Goal: Transaction & Acquisition: Purchase product/service

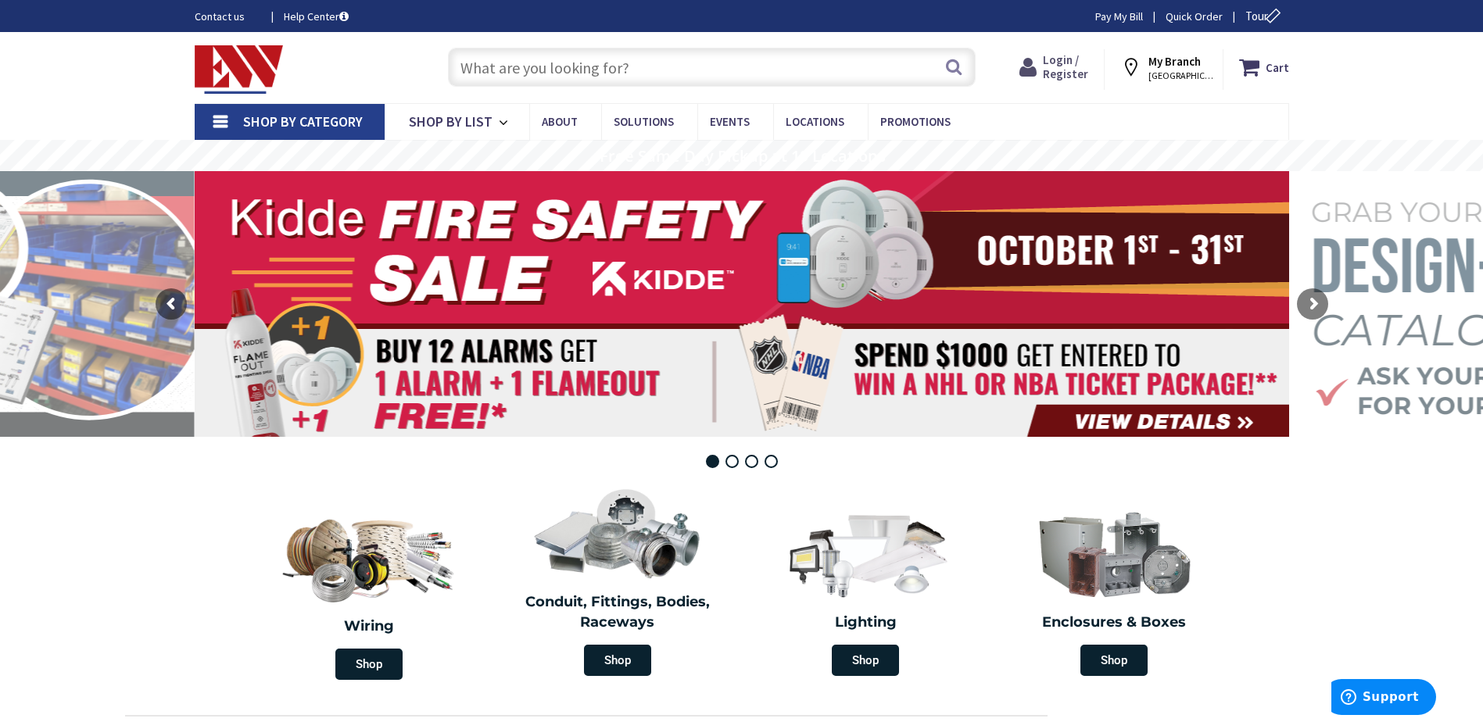
click at [1063, 73] on span "Login / Register" at bounding box center [1065, 66] width 45 height 29
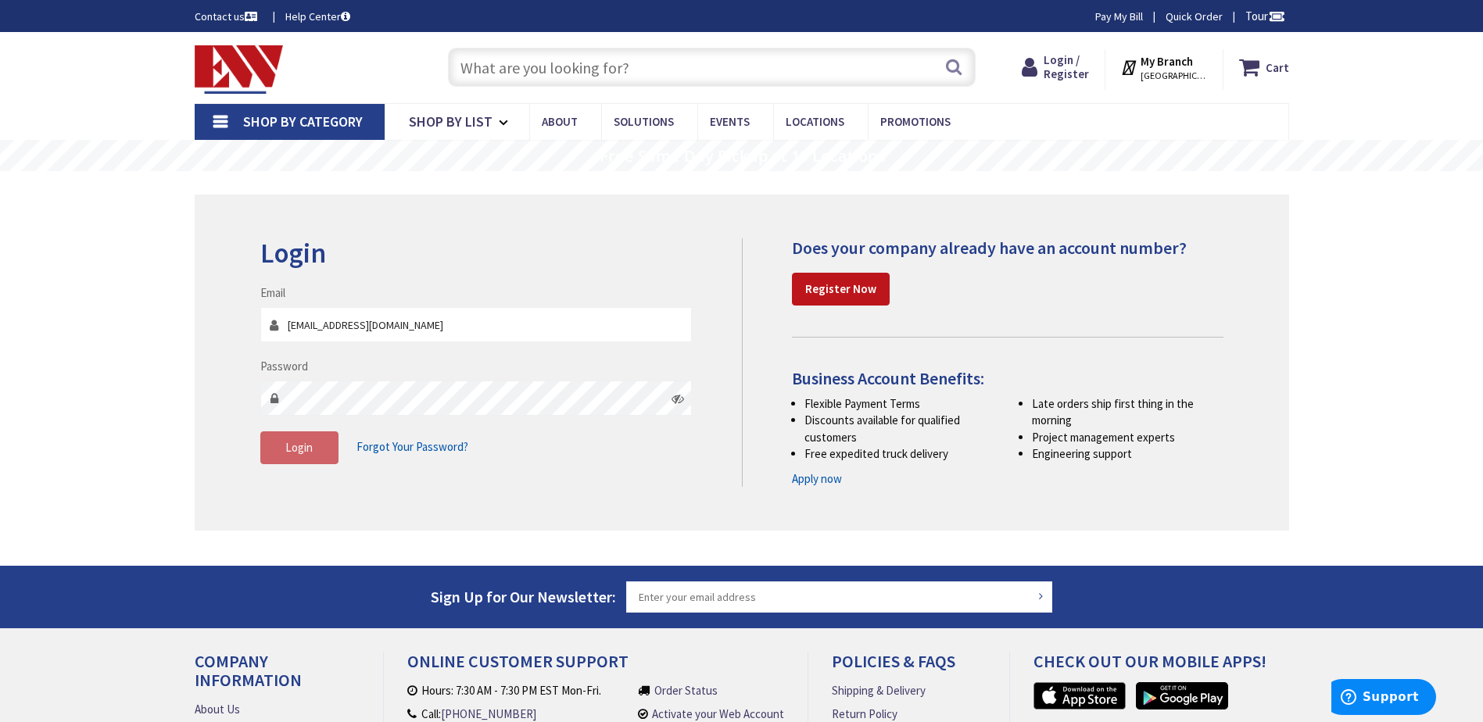
type input "estimating@ehaberlielectric.com"
click at [307, 444] on span "Login" at bounding box center [298, 447] width 27 height 15
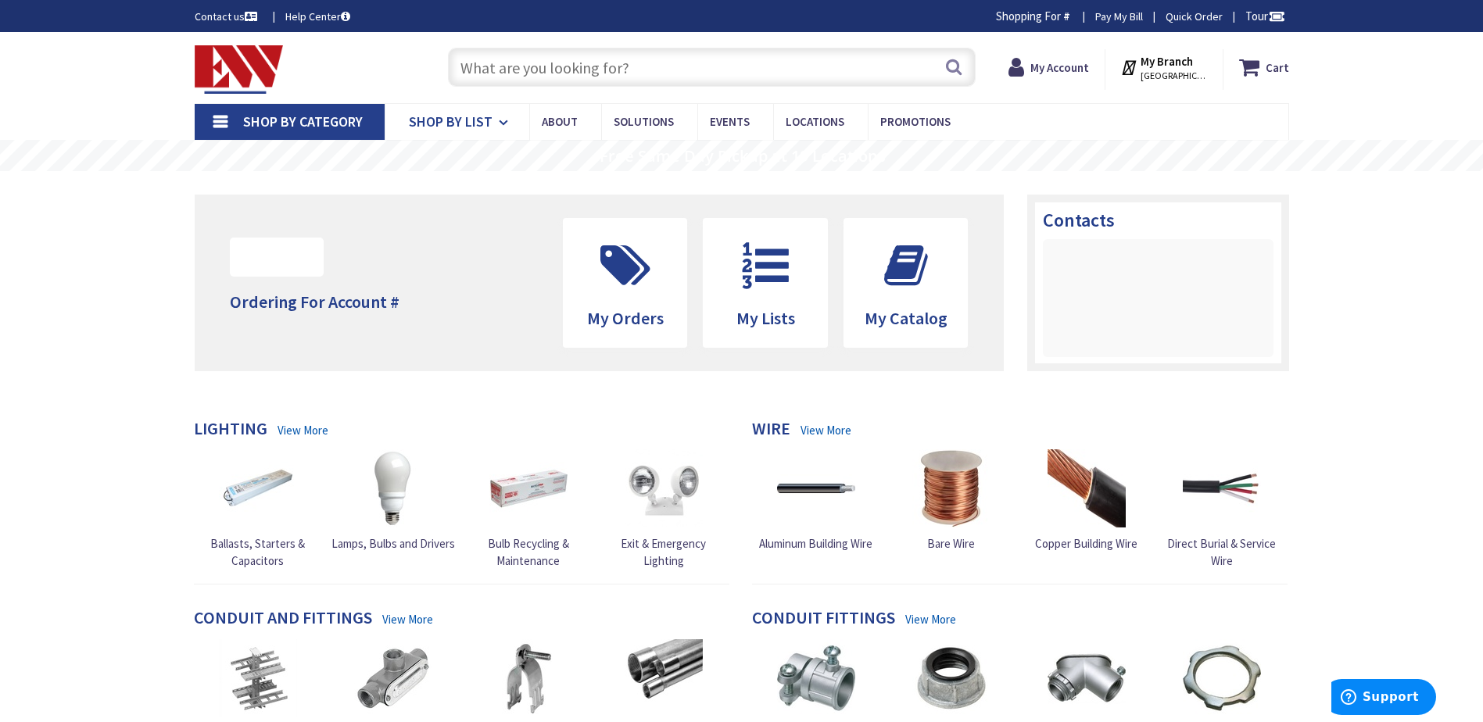
click at [500, 124] on icon at bounding box center [506, 123] width 15 height 34
click at [349, 121] on span "Shop By Category" at bounding box center [303, 122] width 120 height 18
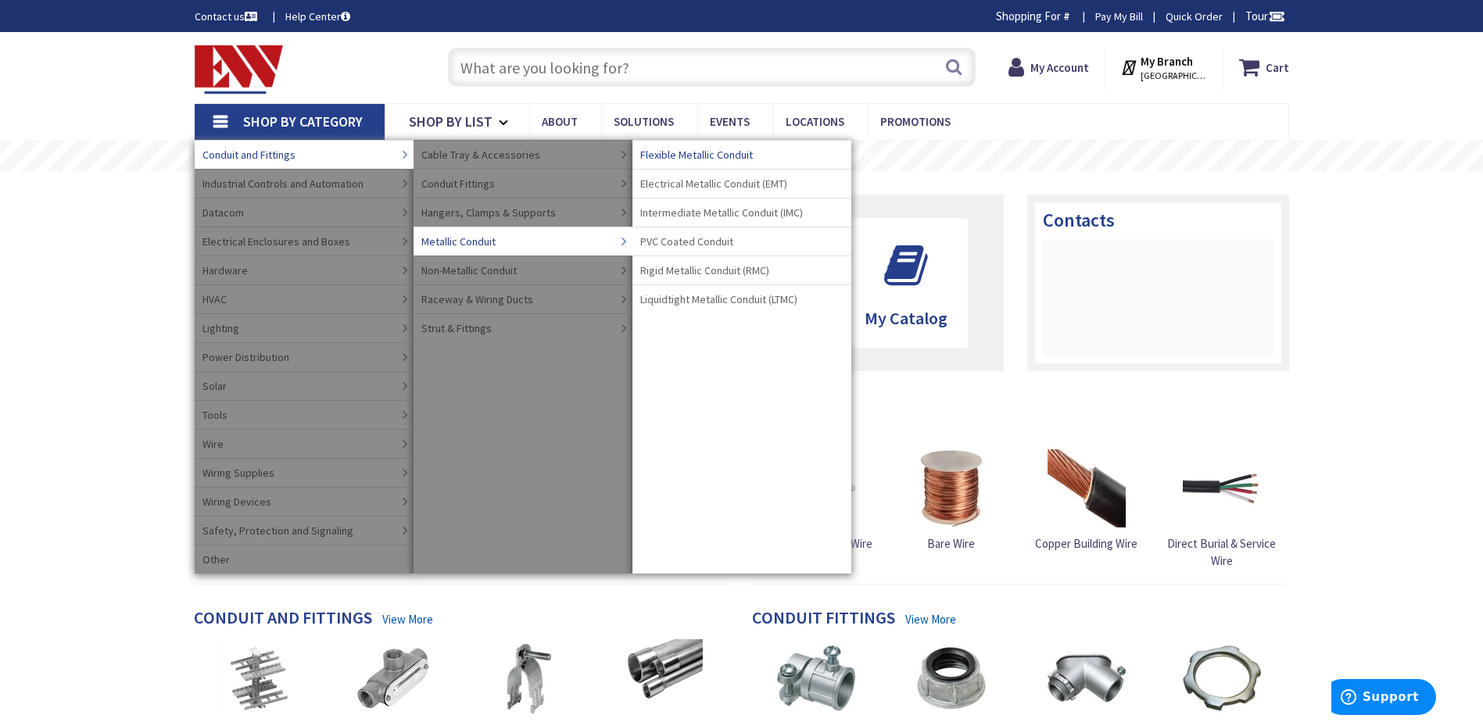
click at [692, 156] on span "Flexible Metallic Conduit" at bounding box center [696, 155] width 113 height 16
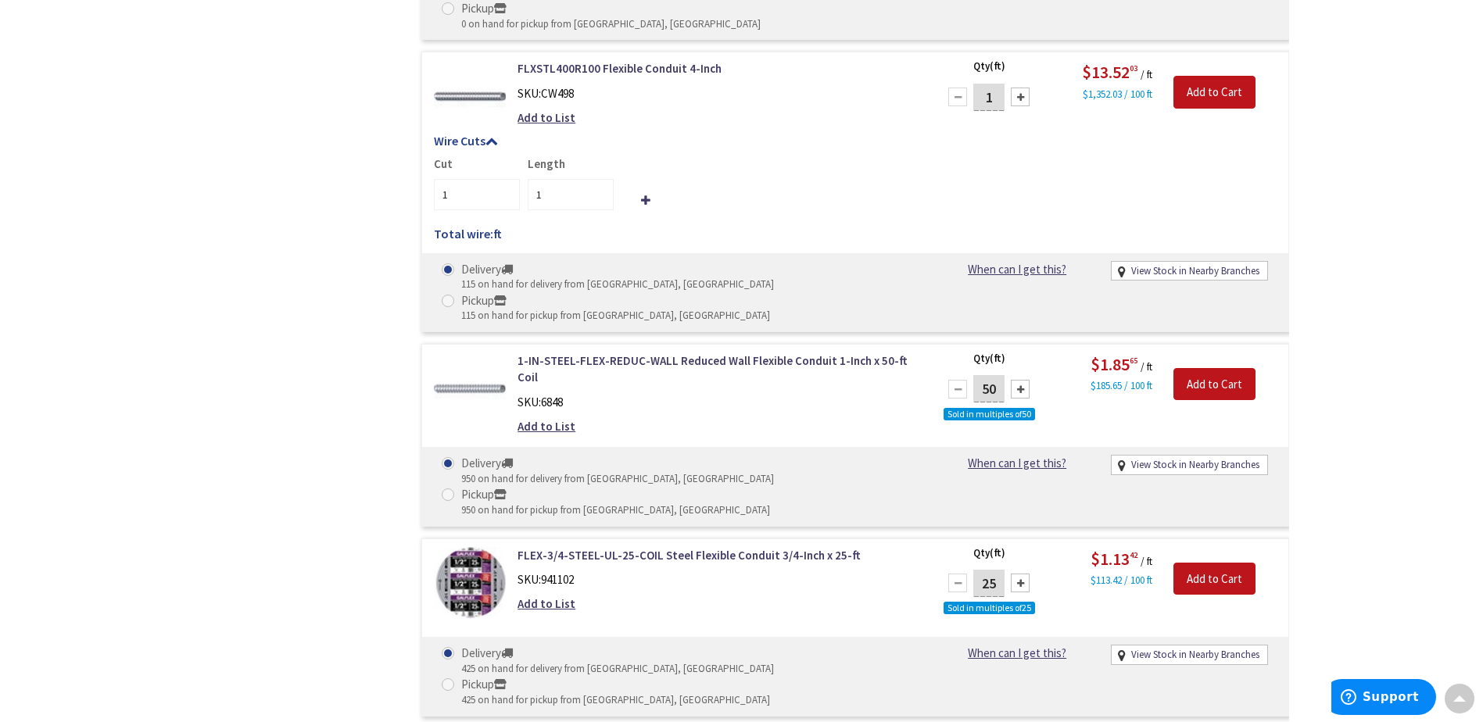
scroll to position [2736, 0]
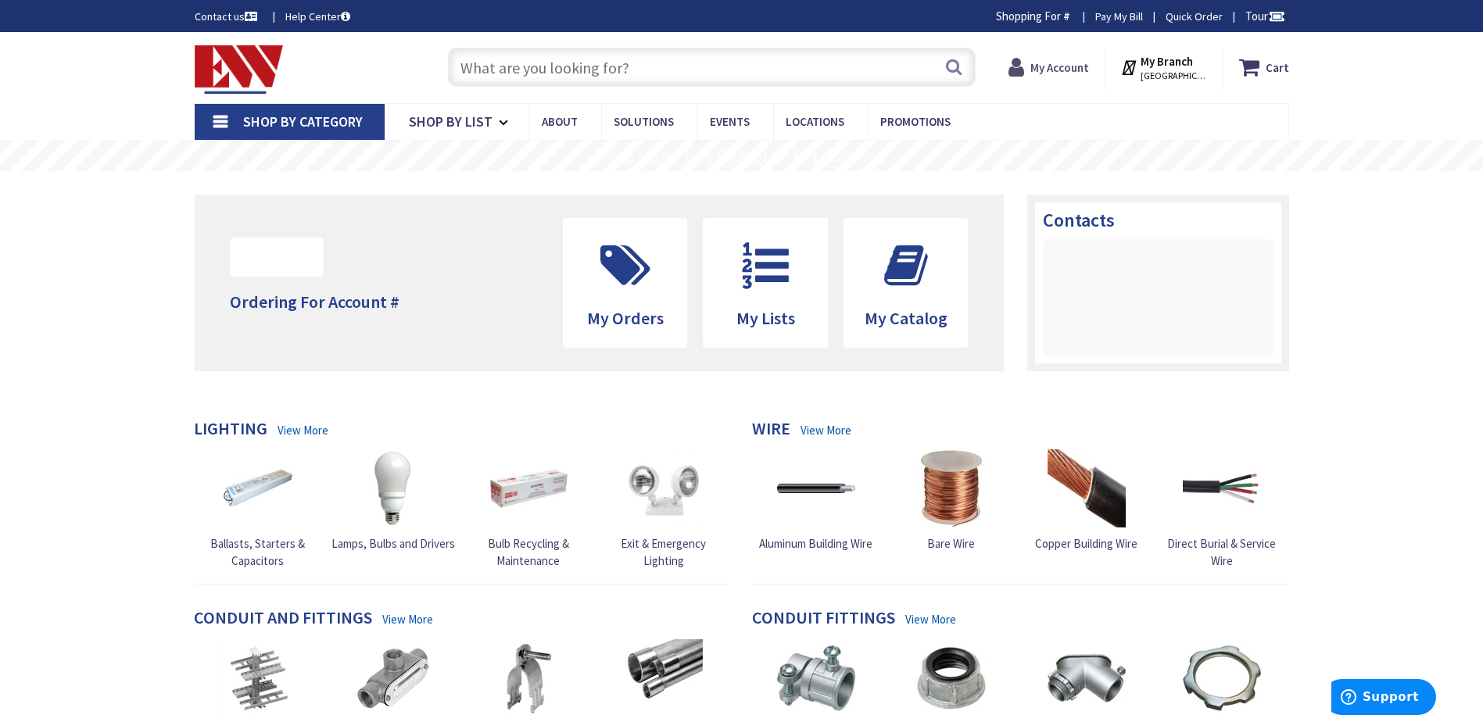
click at [1056, 69] on strong "My Account" at bounding box center [1059, 67] width 59 height 15
click at [1045, 74] on strong "My Account" at bounding box center [1059, 67] width 59 height 15
click at [1065, 66] on strong "My Account" at bounding box center [1059, 67] width 59 height 15
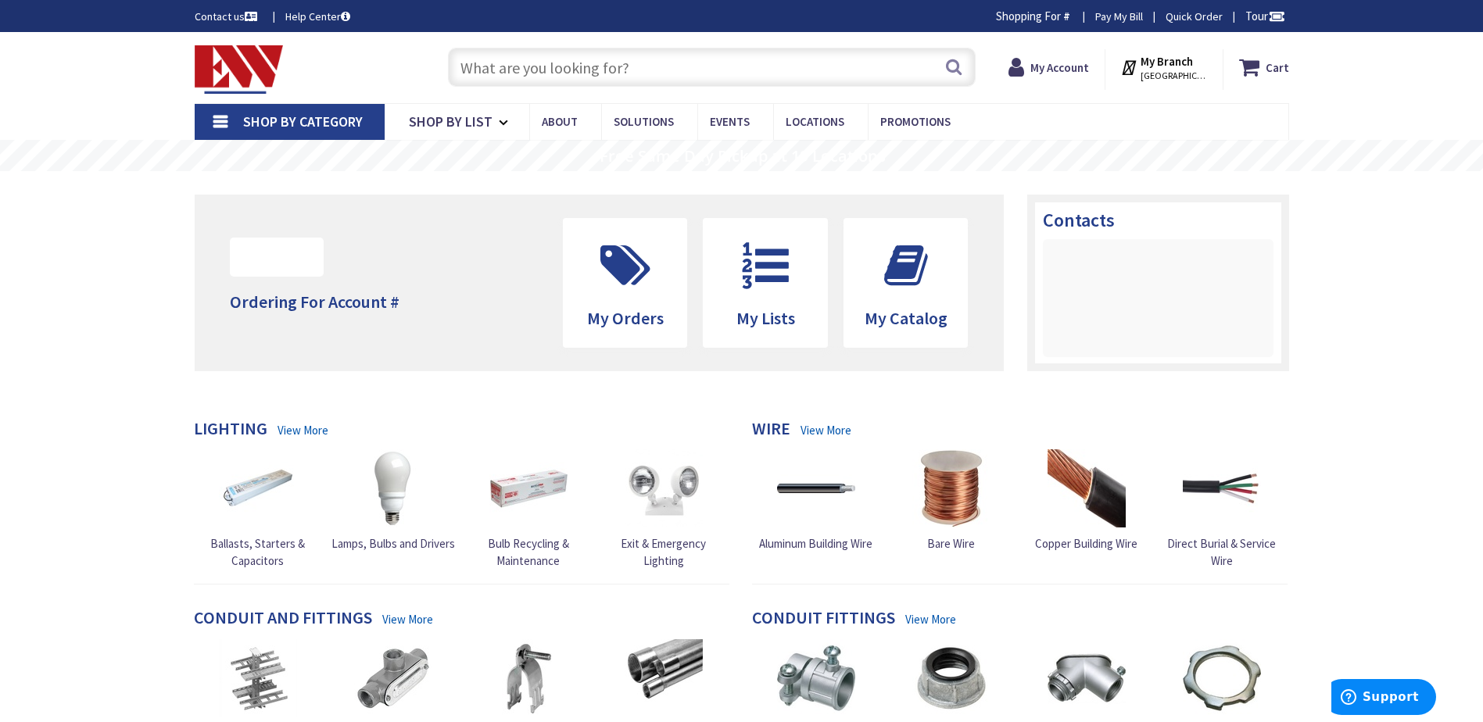
click at [328, 133] on link "Shop By Category" at bounding box center [290, 122] width 190 height 36
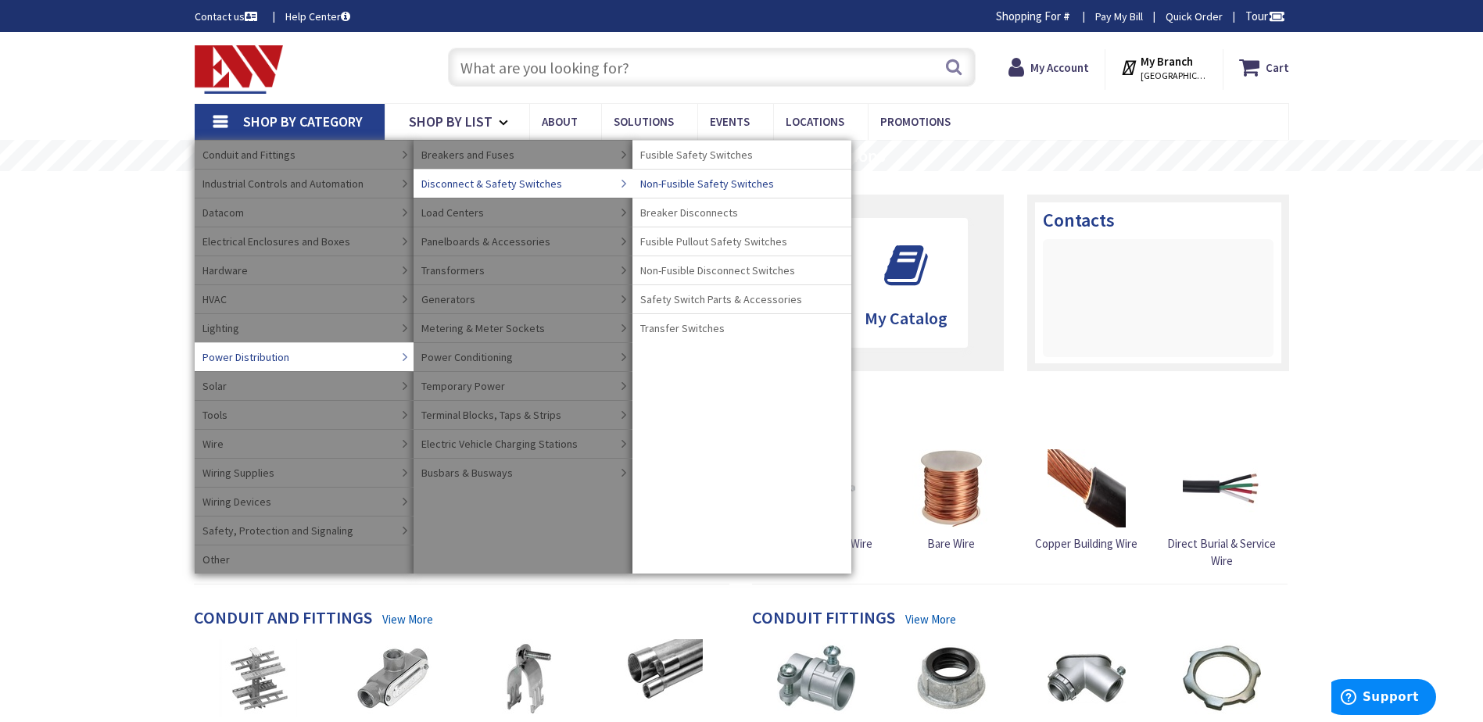
click at [683, 177] on span "Non-Fusible Safety Switches" at bounding box center [707, 184] width 134 height 16
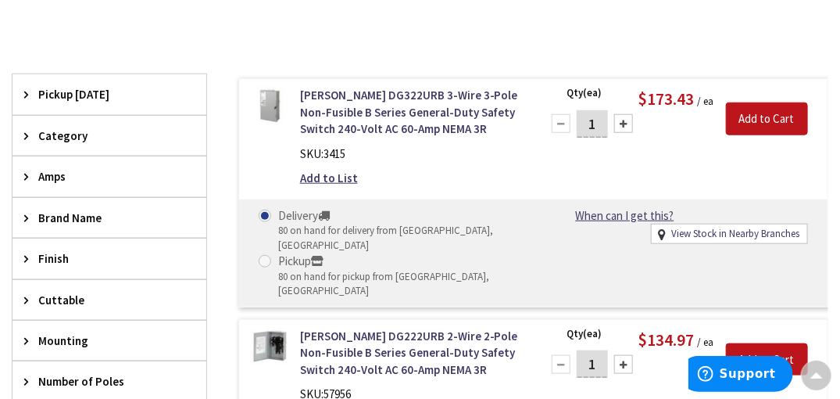
scroll to position [464, 0]
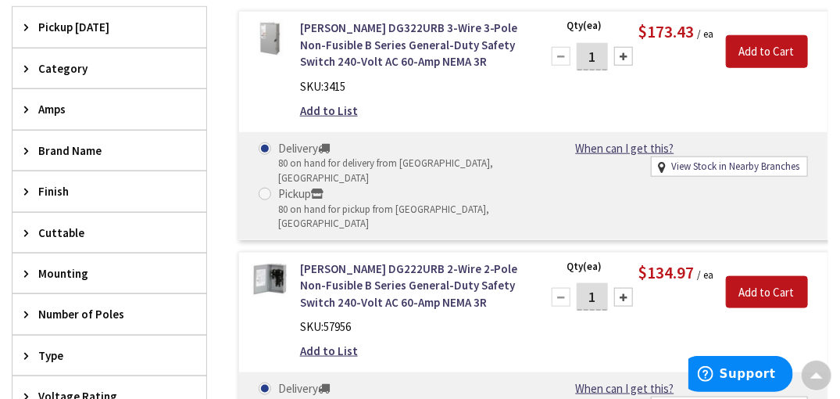
click at [128, 49] on div "Category" at bounding box center [110, 68] width 194 height 40
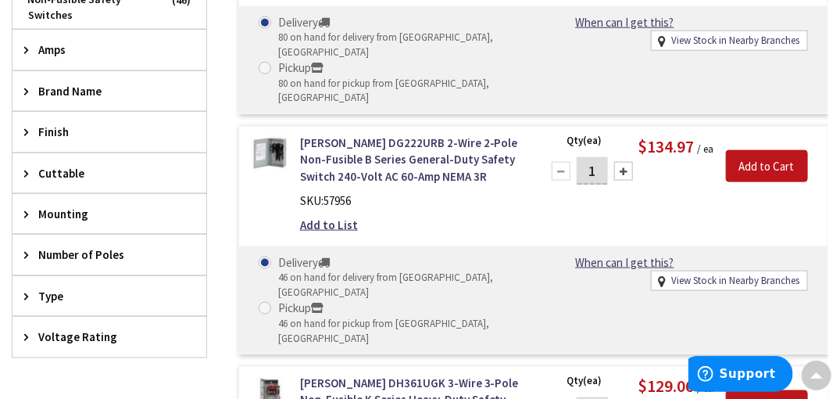
scroll to position [621, 0]
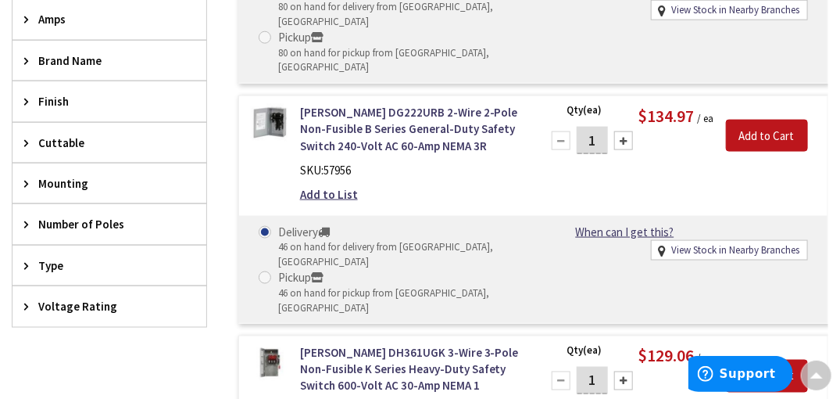
click at [127, 263] on span "Type" at bounding box center [101, 265] width 127 height 16
click at [134, 175] on span "Mounting" at bounding box center [101, 183] width 127 height 16
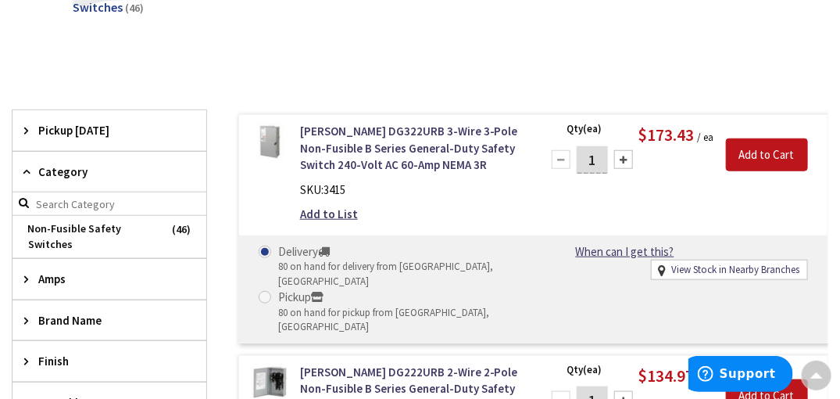
scroll to position [308, 0]
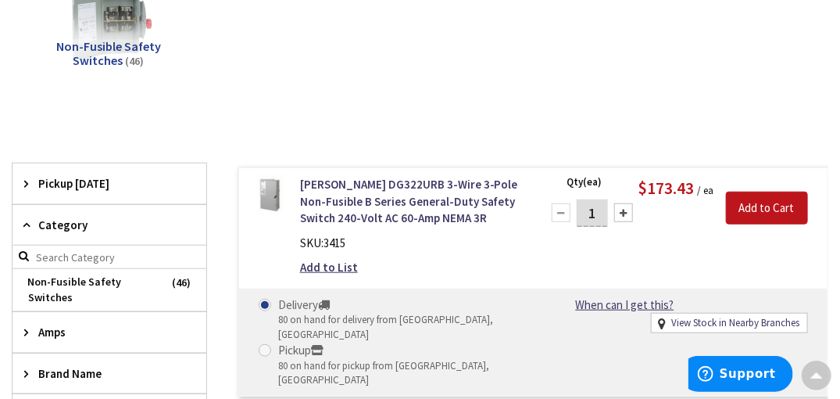
click at [143, 217] on span "Category" at bounding box center [101, 225] width 127 height 16
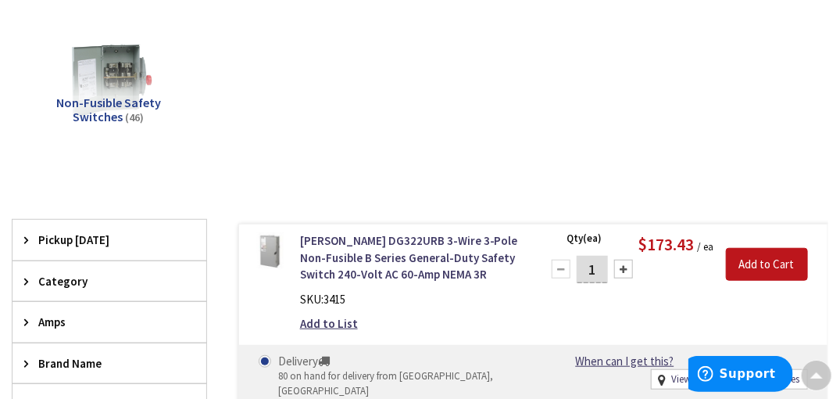
scroll to position [230, 0]
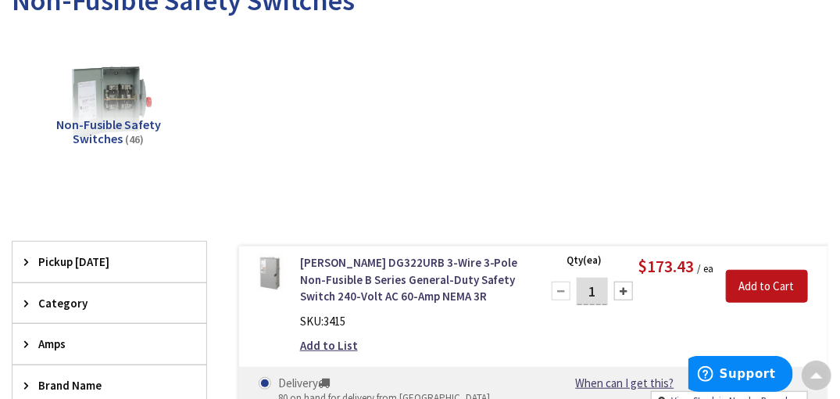
click at [155, 286] on div "Category" at bounding box center [110, 303] width 194 height 40
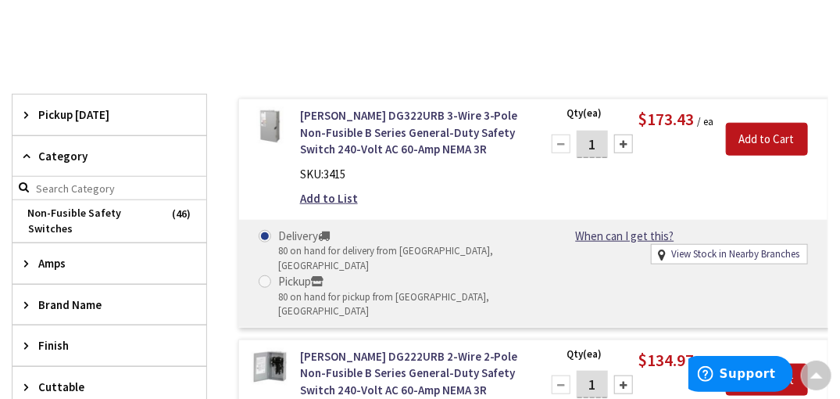
scroll to position [386, 0]
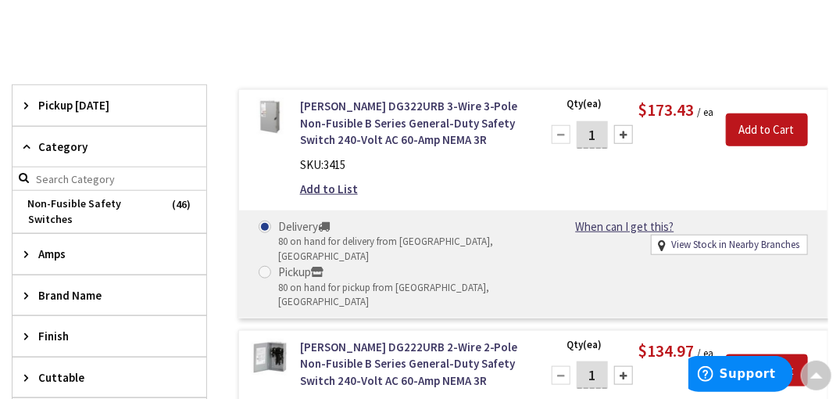
click at [156, 235] on div "Amps" at bounding box center [110, 254] width 194 height 40
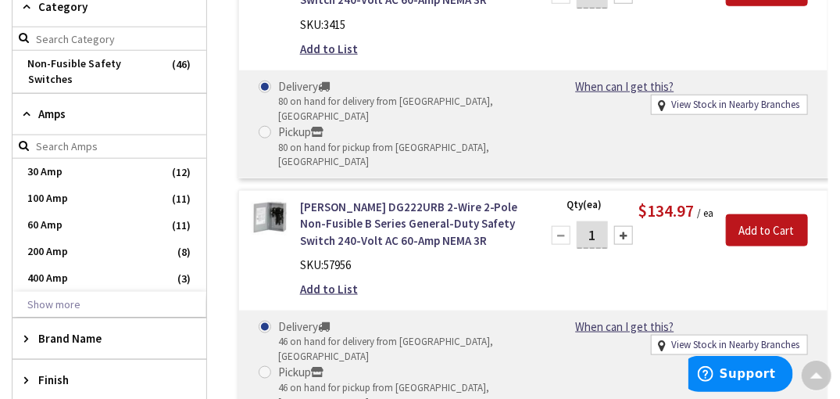
scroll to position [543, 0]
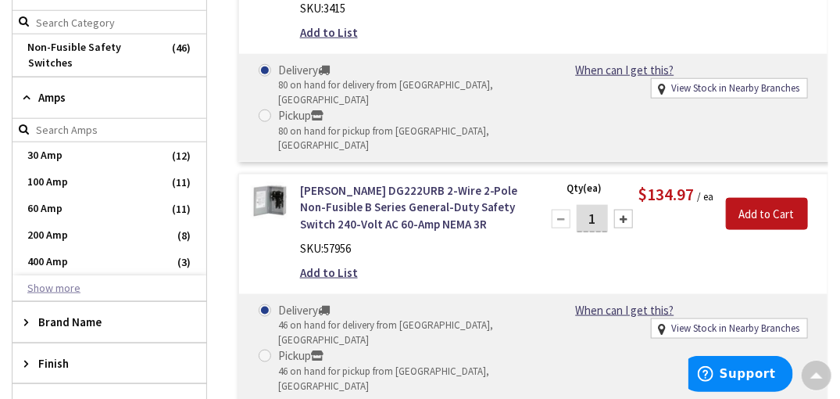
click at [60, 275] on button "Show more" at bounding box center [110, 288] width 194 height 27
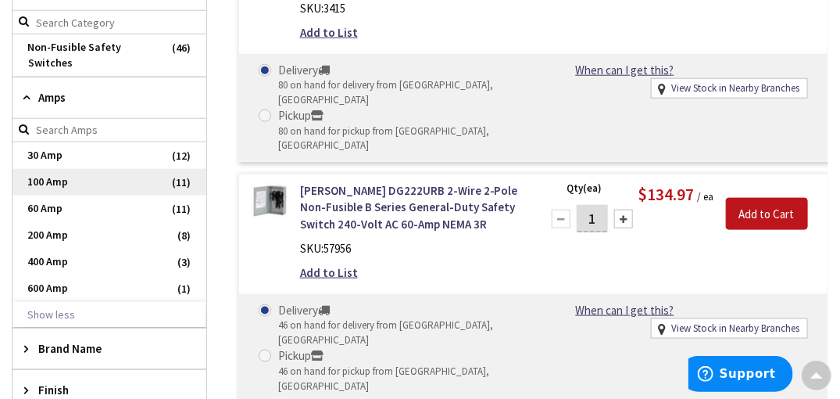
click at [163, 174] on span "100 Amp" at bounding box center [110, 182] width 194 height 27
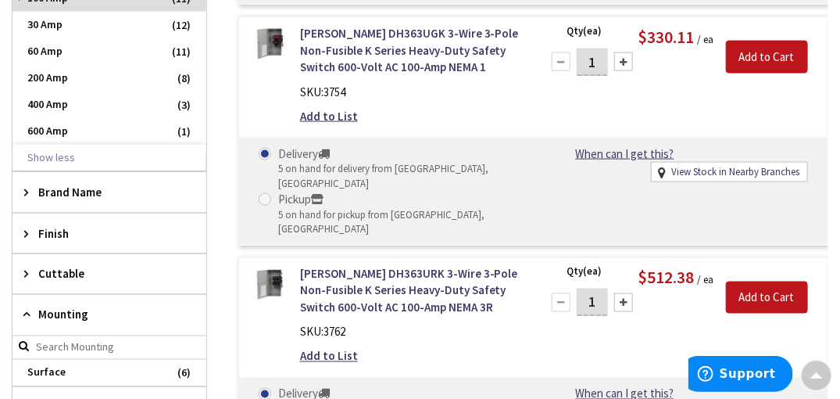
scroll to position [635, 0]
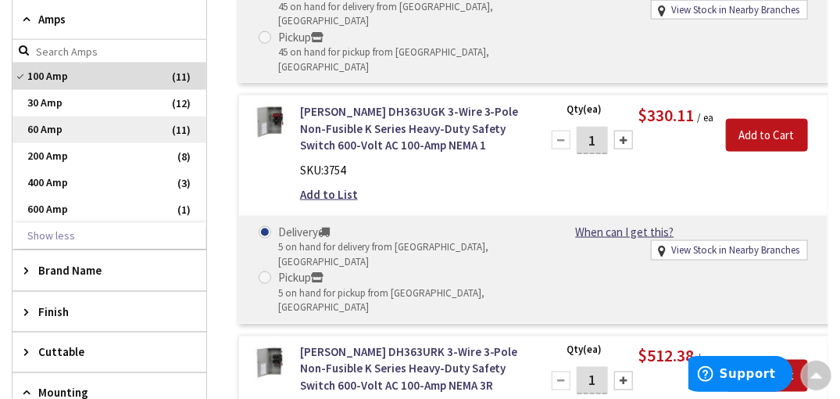
click at [88, 125] on span "60 Amp" at bounding box center [110, 129] width 194 height 27
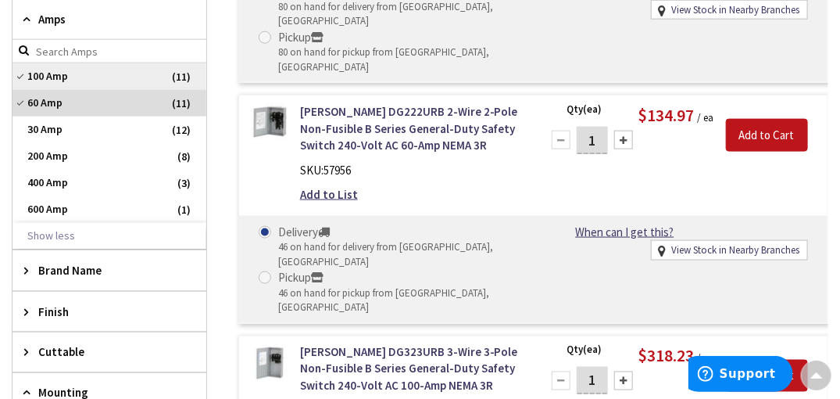
click at [61, 73] on span "100 Amp" at bounding box center [110, 76] width 194 height 27
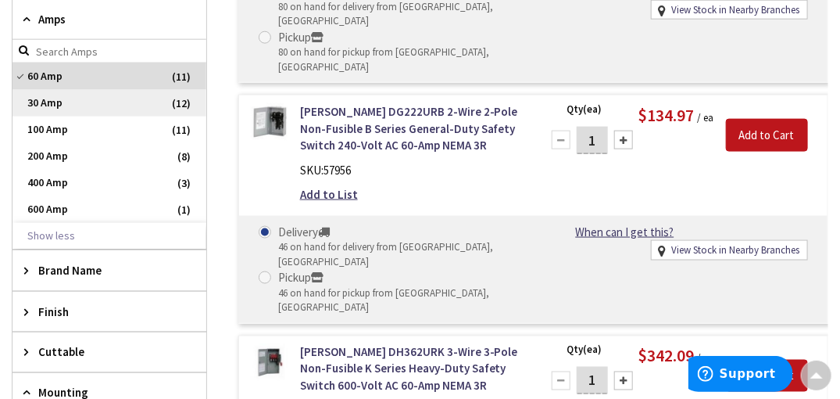
click at [52, 95] on span "30 Amp" at bounding box center [110, 103] width 194 height 27
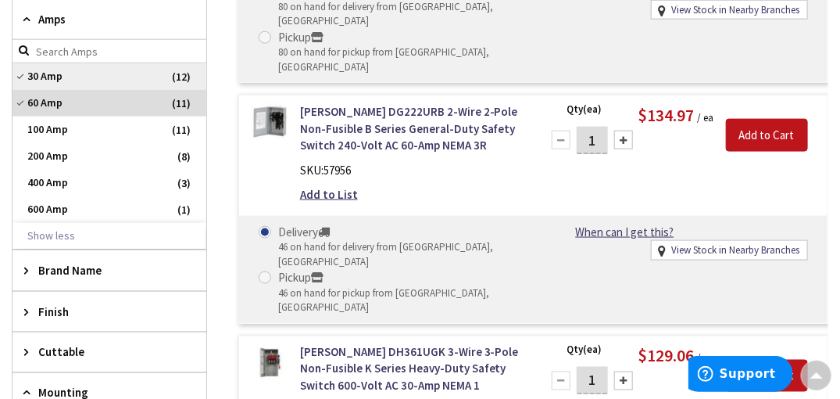
click at [64, 72] on span "30 Amp" at bounding box center [110, 76] width 194 height 27
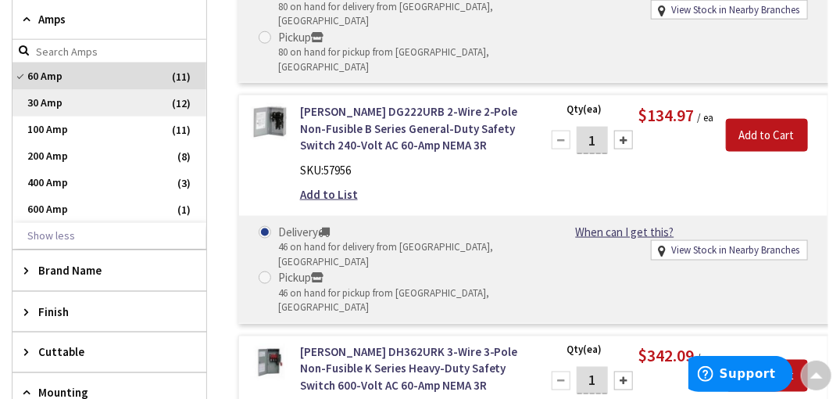
click at [38, 91] on span "30 Amp" at bounding box center [110, 103] width 194 height 27
click at [48, 101] on span "60 Amp" at bounding box center [110, 103] width 194 height 27
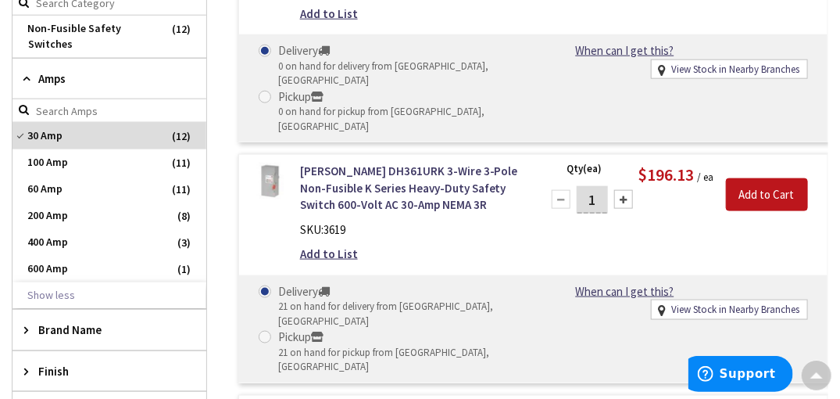
scroll to position [557, 0]
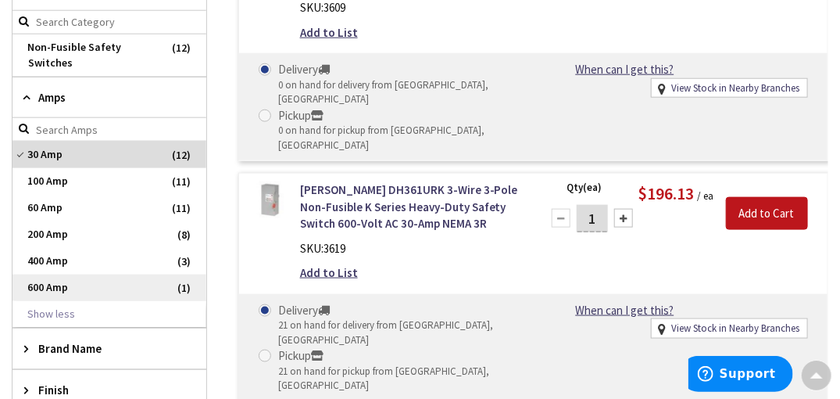
click at [53, 281] on span "600 Amp" at bounding box center [110, 287] width 194 height 27
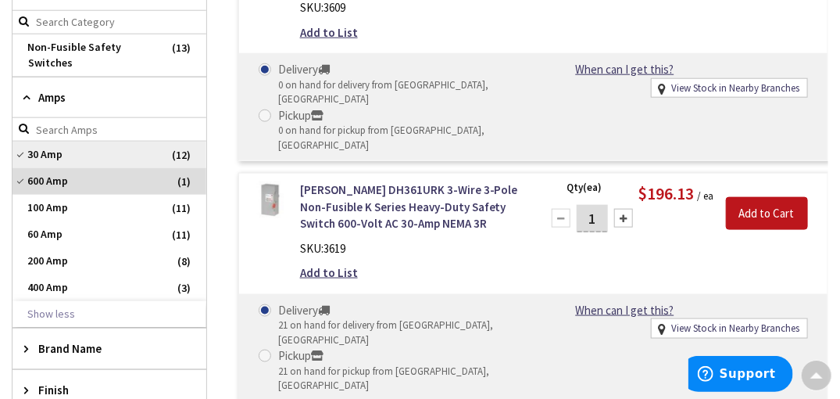
click at [52, 151] on span "30 Amp" at bounding box center [110, 155] width 194 height 27
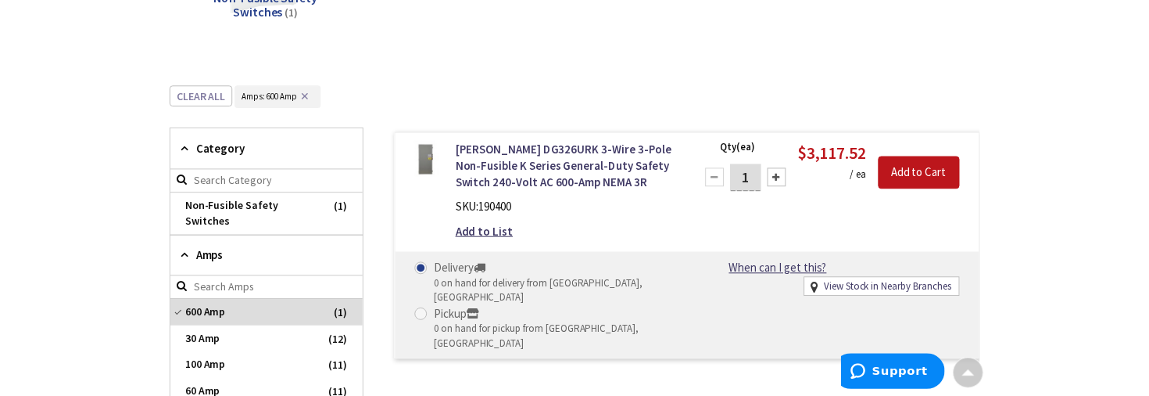
scroll to position [364, 0]
